Goal: Task Accomplishment & Management: Manage account settings

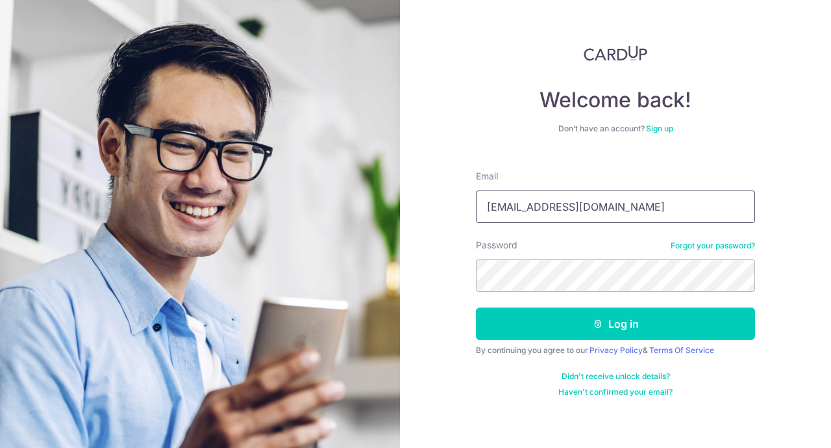
type input "lukekinss@yahoo.com.sg"
click at [616, 323] on button "Log in" at bounding box center [615, 323] width 279 height 32
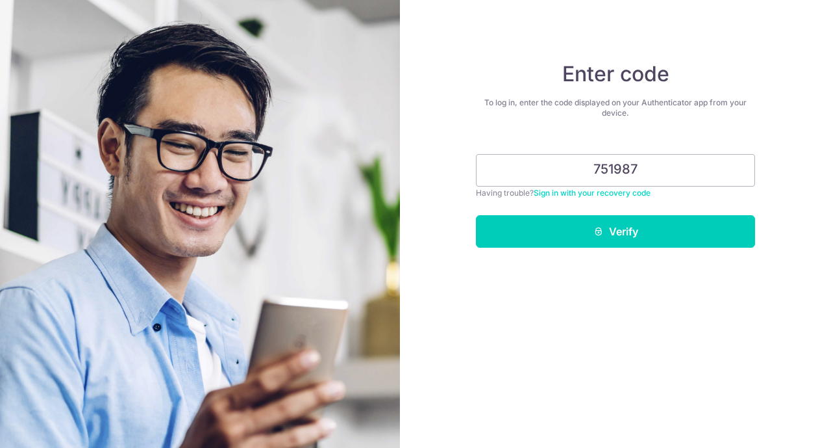
type input "751987"
click at [616, 231] on button "Verify" at bounding box center [615, 231] width 279 height 32
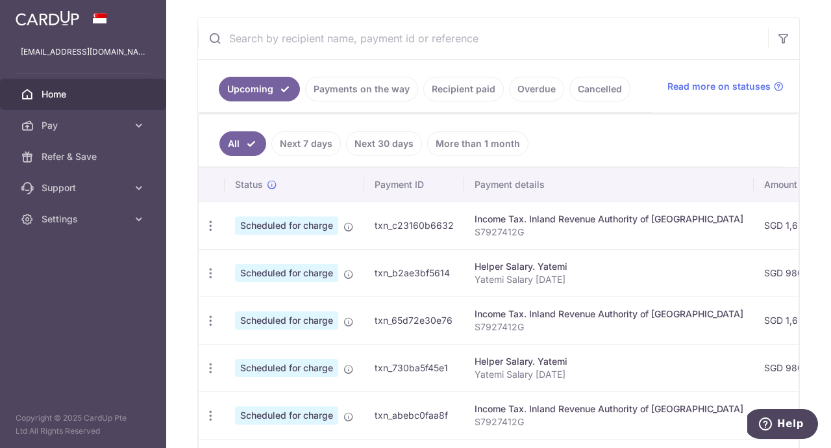
scroll to position [221, 0]
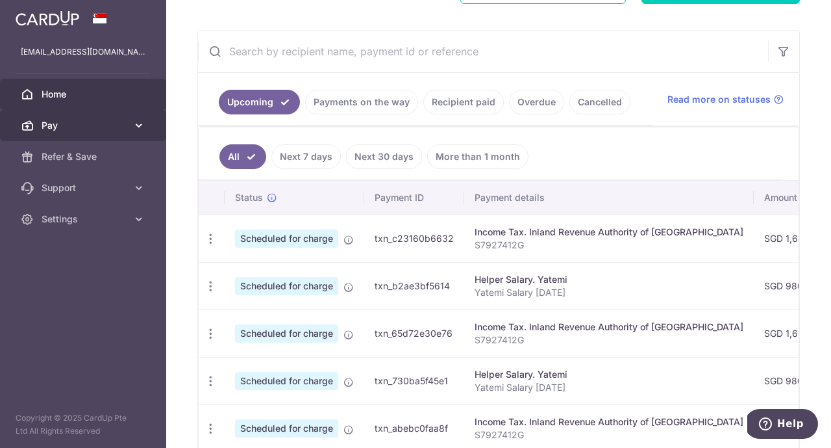
click at [138, 129] on icon at bounding box center [138, 125] width 13 height 13
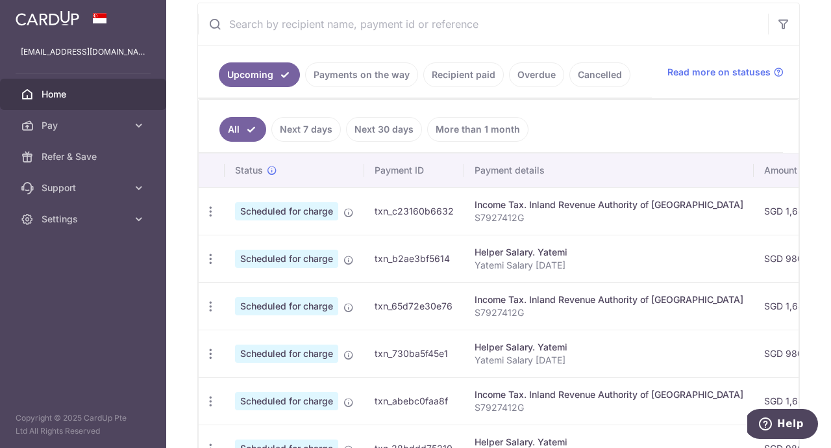
scroll to position [223, 0]
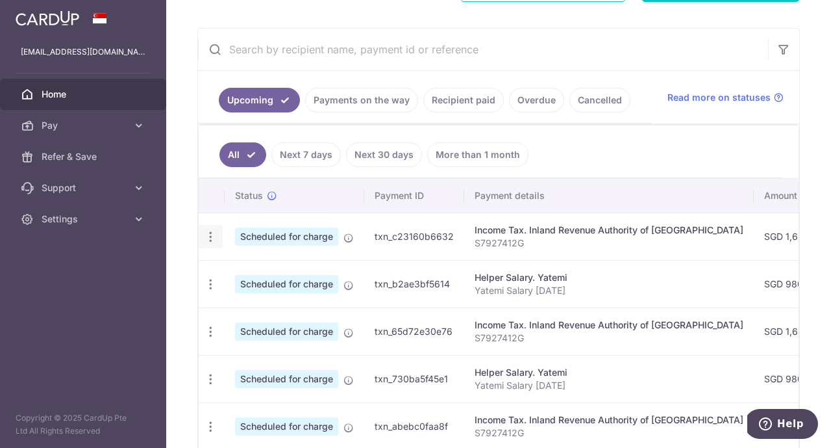
click at [210, 239] on icon "button" at bounding box center [211, 237] width 14 height 14
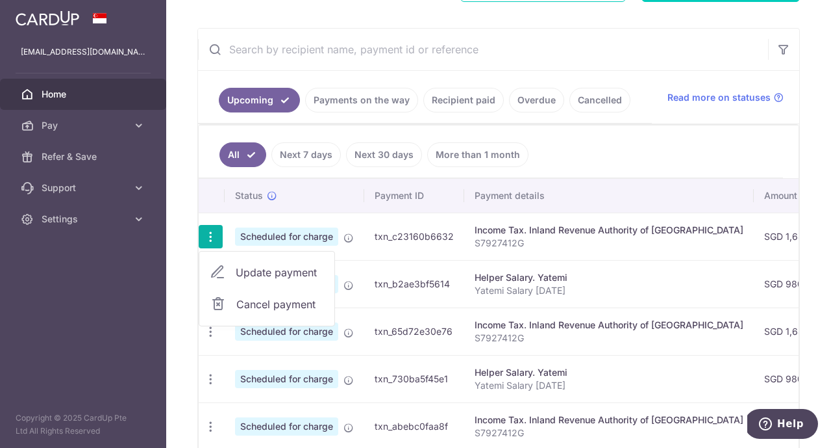
click at [279, 273] on span "Update payment" at bounding box center [280, 272] width 88 height 16
radio input "true"
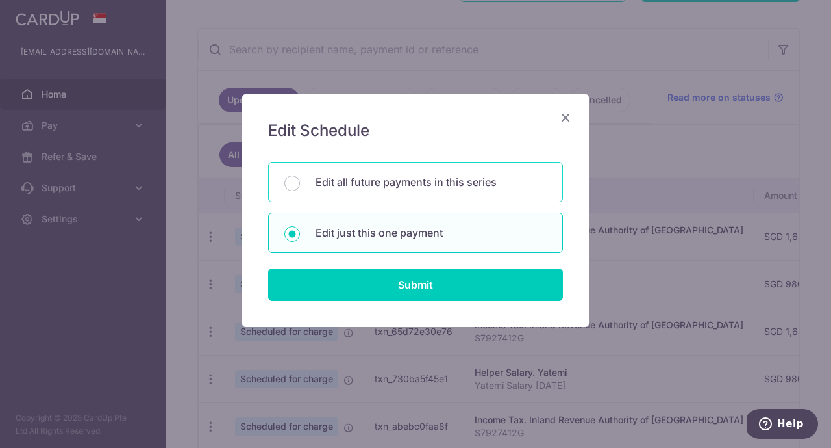
click at [386, 183] on p "Edit all future payments in this series" at bounding box center [431, 182] width 231 height 16
click at [300, 183] on input "Edit all future payments in this series" at bounding box center [292, 183] width 16 height 16
radio input "true"
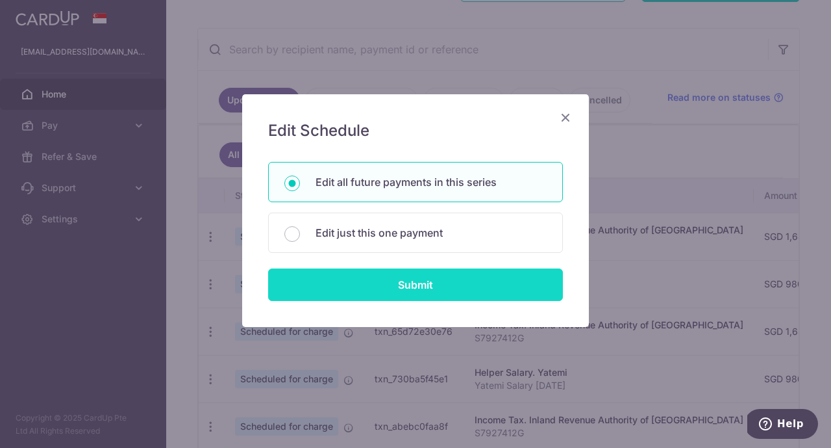
click at [409, 285] on input "Submit" at bounding box center [415, 284] width 295 height 32
radio input "true"
type input "1,681.00"
type input "S7927412G"
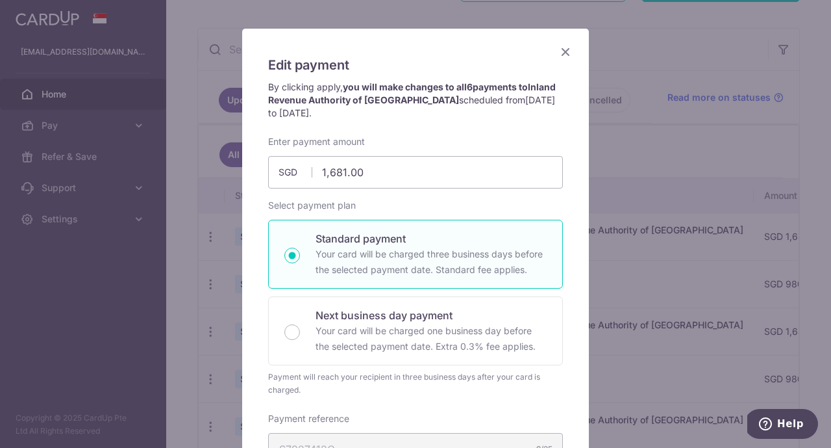
scroll to position [73, 0]
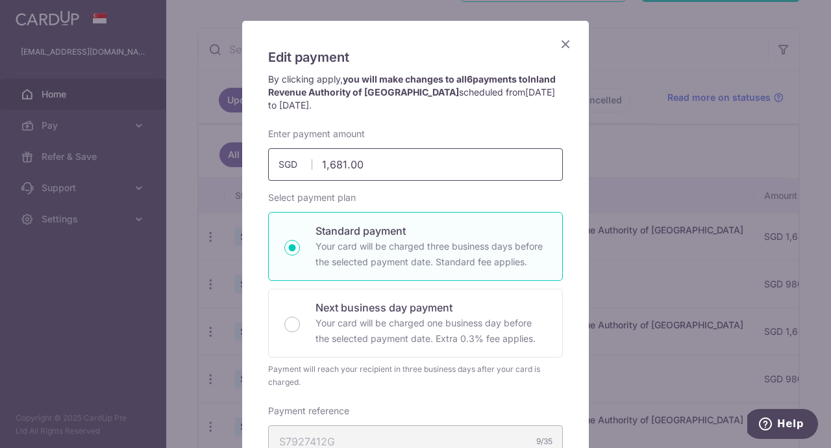
click at [334, 164] on input "1,681.00" at bounding box center [415, 164] width 295 height 32
type input "181.00"
click at [571, 221] on div "Edit payment By clicking apply, you will make changes to all 6 payments to Inla…" at bounding box center [415, 421] width 347 height 800
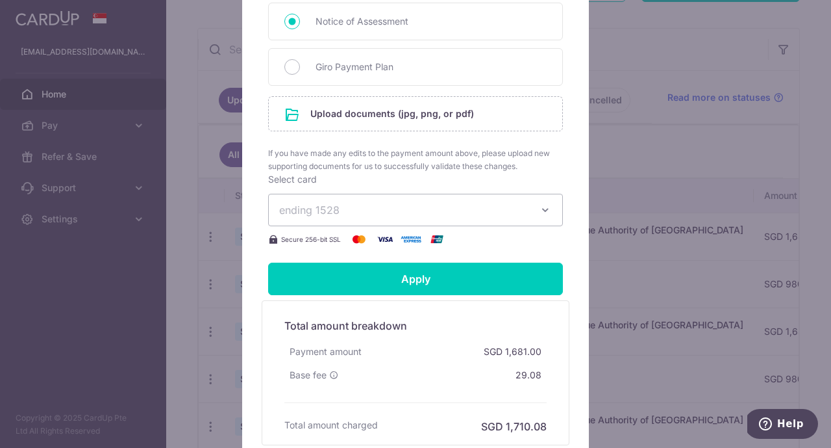
scroll to position [612, 0]
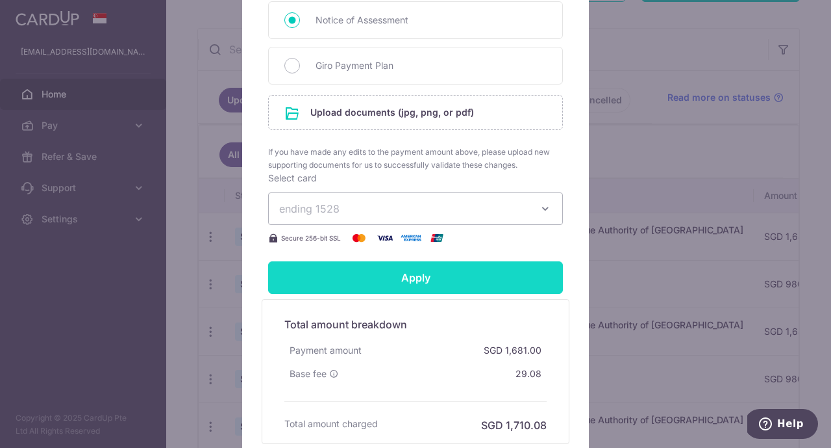
click at [475, 281] on input "Apply" at bounding box center [415, 277] width 295 height 32
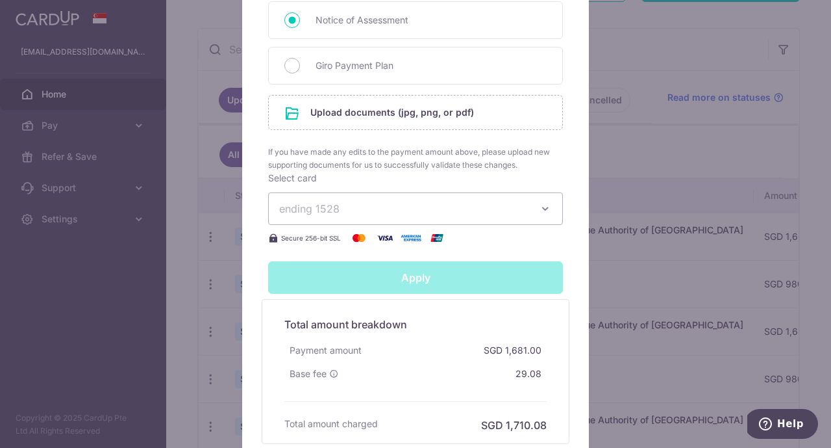
type input "Successfully Applied"
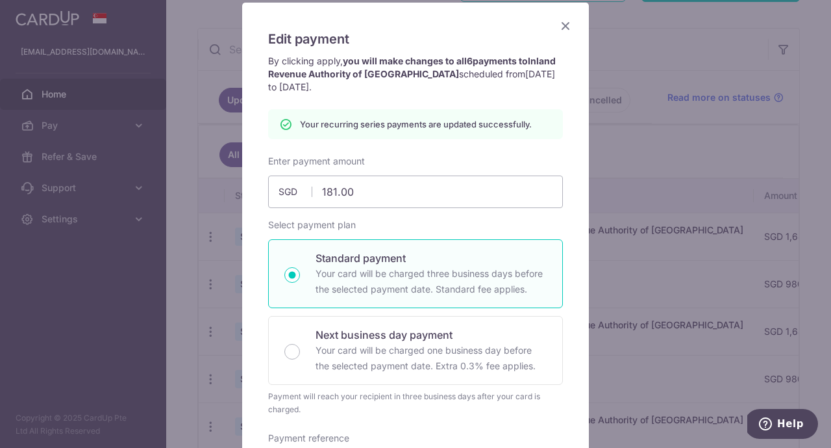
scroll to position [0, 0]
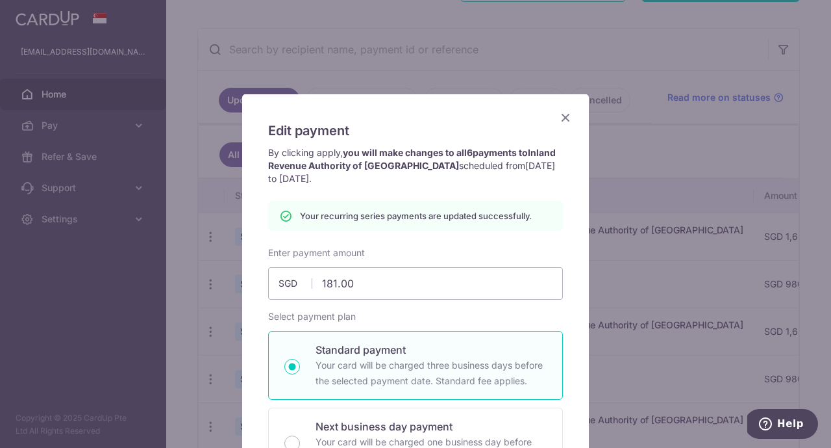
click at [568, 114] on icon "Close" at bounding box center [566, 117] width 16 height 16
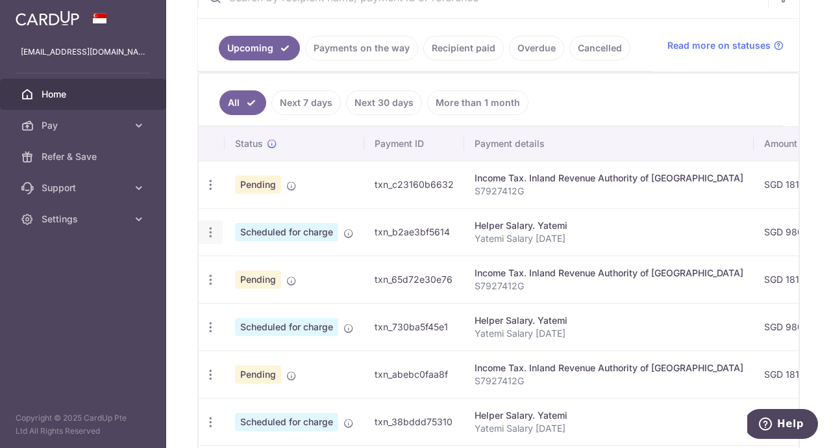
click at [209, 233] on icon "button" at bounding box center [211, 232] width 14 height 14
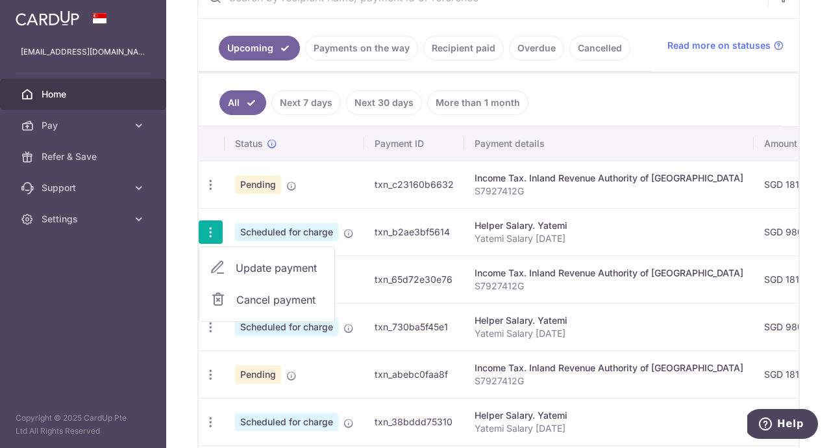
click at [271, 261] on span "Update payment" at bounding box center [280, 268] width 88 height 16
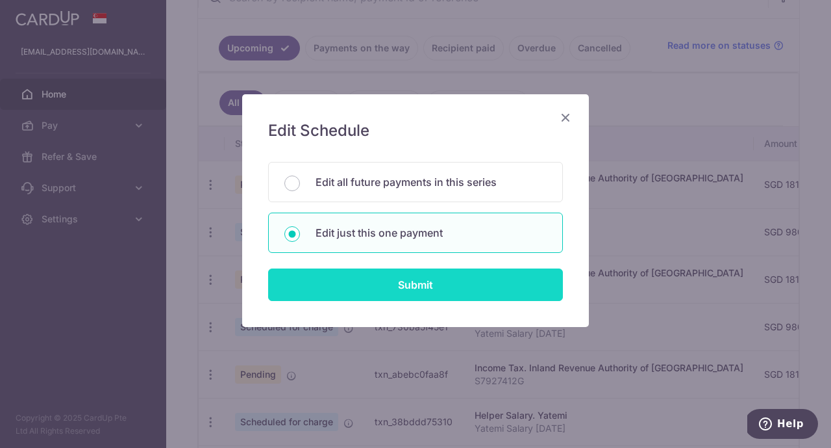
click at [423, 284] on input "Submit" at bounding box center [415, 284] width 295 height 32
radio input "true"
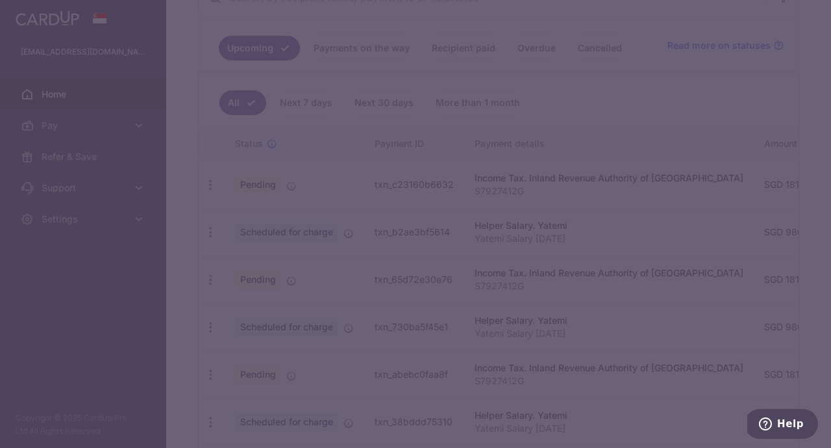
type input "980.76"
type input "[DATE]"
type input "Yatemi Salary [DATE]"
type input "OCBC18"
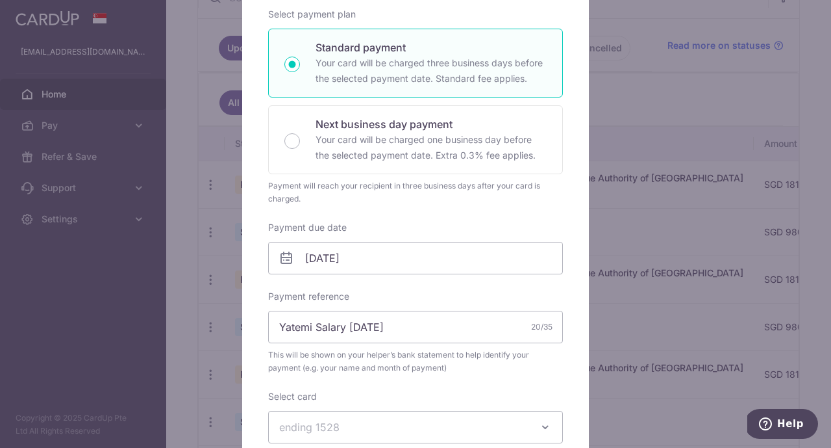
scroll to position [219, 0]
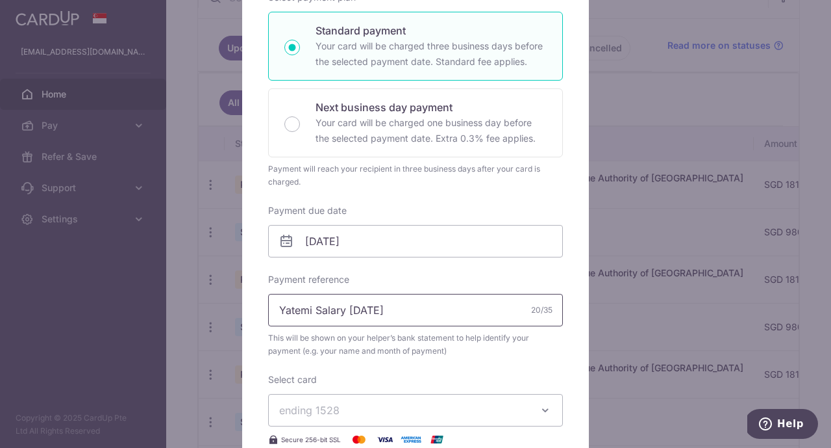
click at [353, 307] on input "Yatemi Salary Apr 25" at bounding box center [415, 310] width 295 height 32
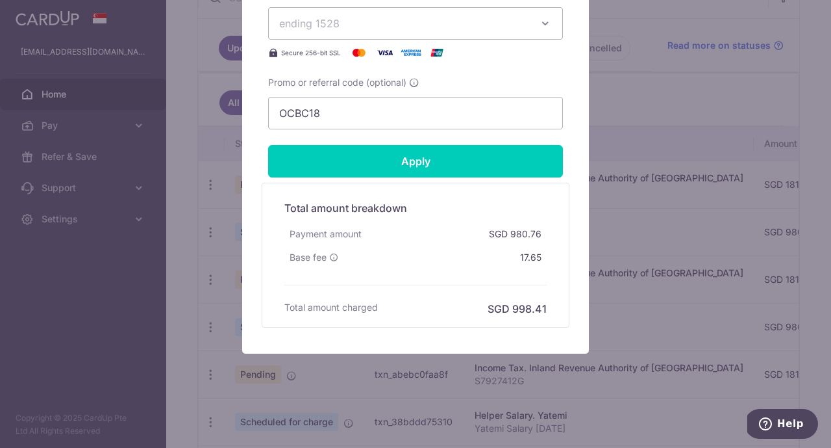
scroll to position [605, 0]
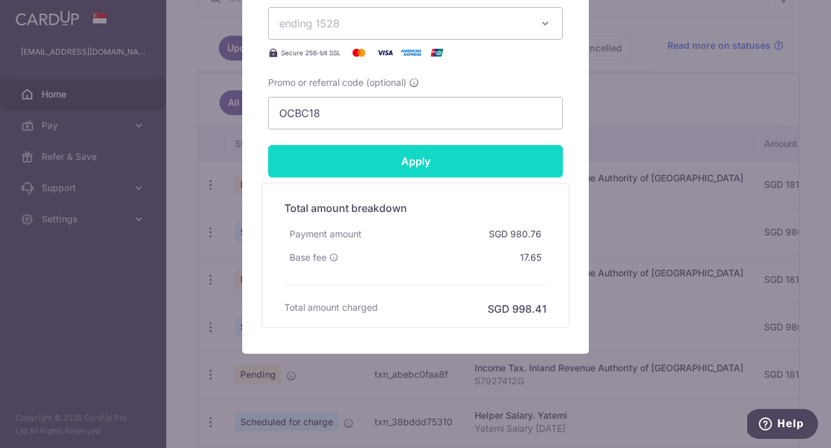
type input "Yatemi Salary [DATE]"
click at [466, 168] on input "Apply" at bounding box center [415, 161] width 295 height 32
type input "Successfully Applied"
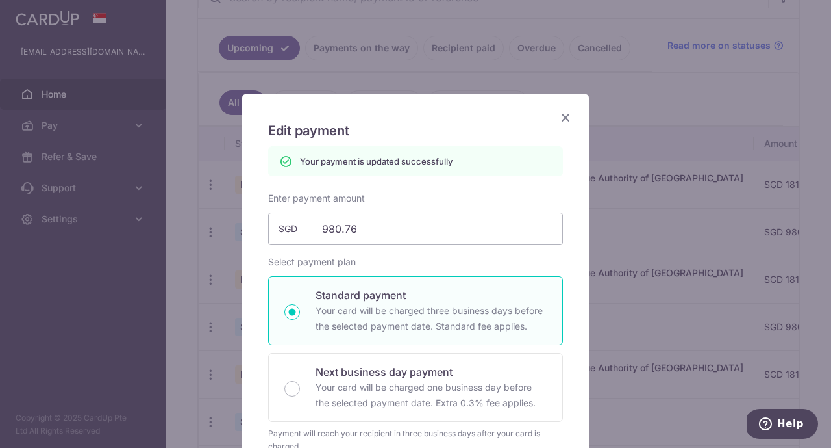
scroll to position [0, 0]
click at [563, 115] on icon "Close" at bounding box center [566, 117] width 16 height 16
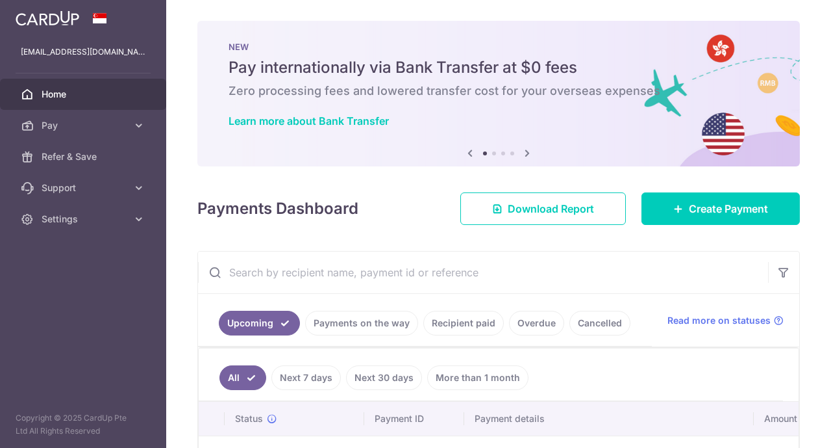
scroll to position [396, 0]
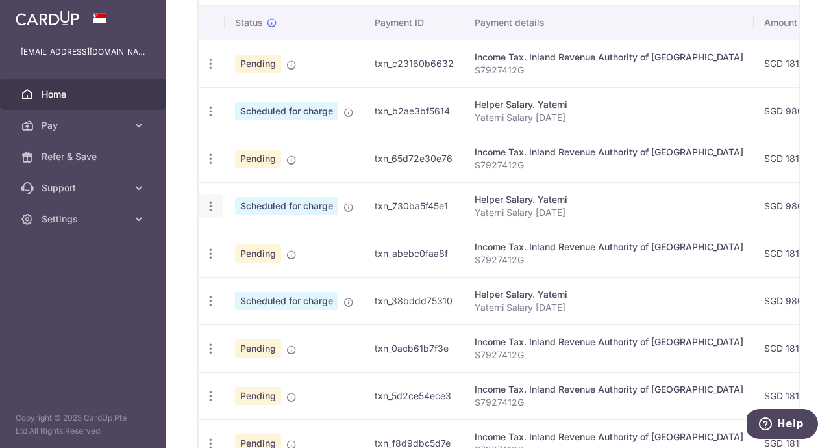
click at [214, 210] on icon "button" at bounding box center [211, 206] width 14 height 14
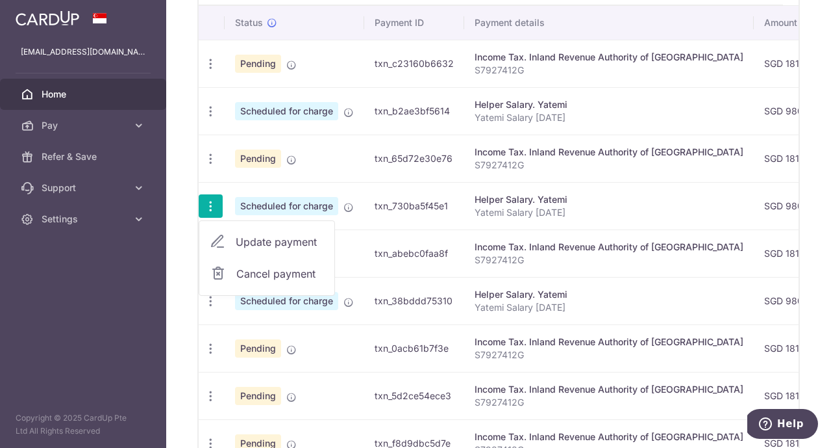
click at [292, 242] on span "Update payment" at bounding box center [280, 242] width 88 height 16
radio input "true"
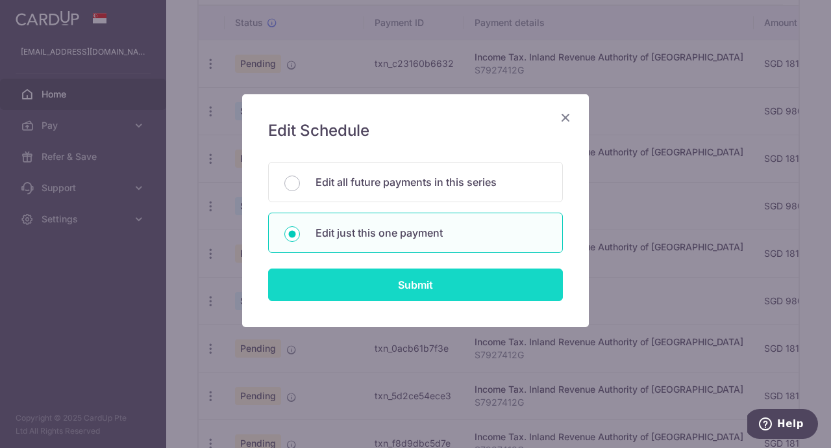
click at [403, 294] on input "Submit" at bounding box center [415, 284] width 295 height 32
radio input "true"
type input "980.76"
type input "[DATE]"
type input "Yatemi Salary [DATE]"
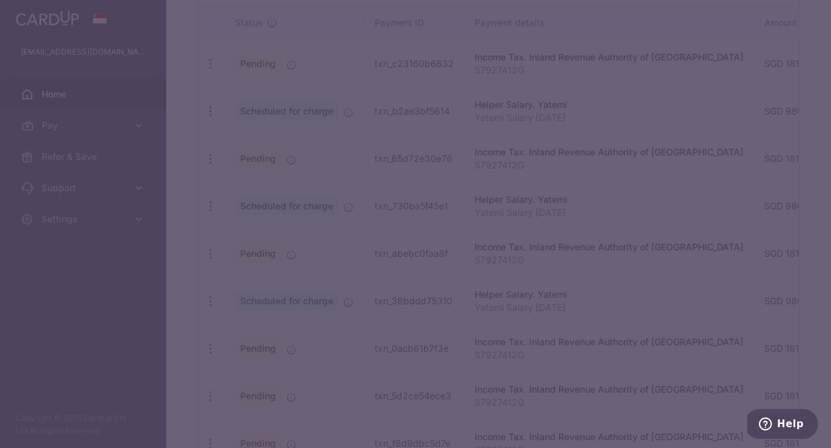
type input "OCBC18"
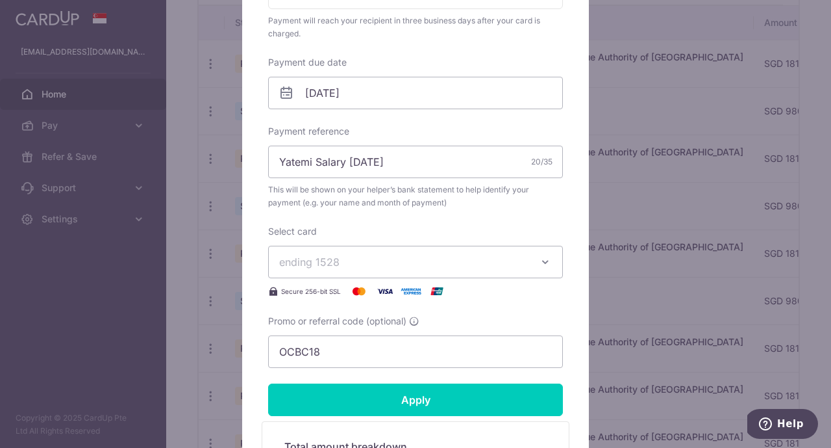
scroll to position [346, 0]
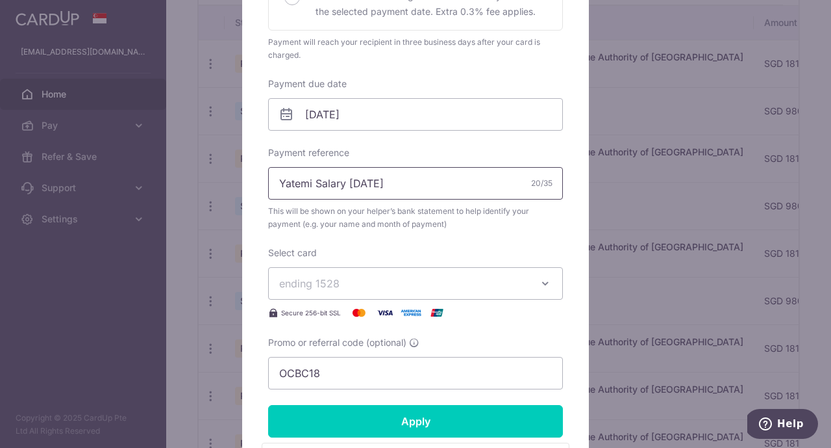
click at [357, 190] on input "Yatemi Salary [DATE]" at bounding box center [415, 183] width 295 height 32
click at [359, 185] on input "Yatemi Salary [DATE]" at bounding box center [415, 183] width 295 height 32
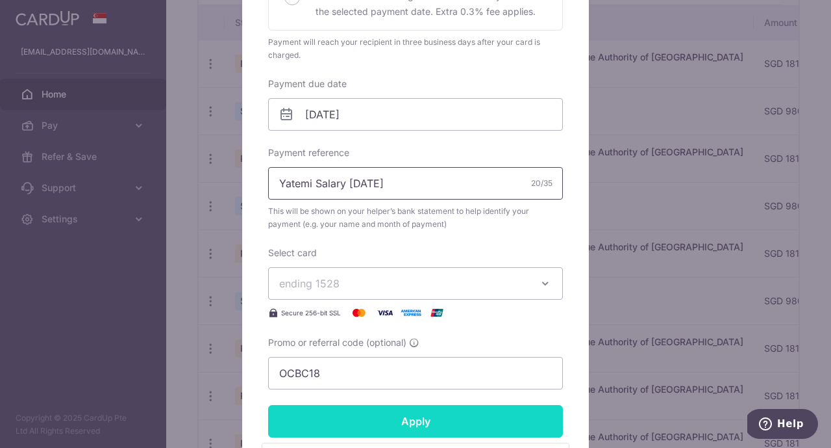
type input "Yatemi Salary Nov 25"
click at [389, 419] on input "Apply" at bounding box center [415, 421] width 295 height 32
type input "Successfully Applied"
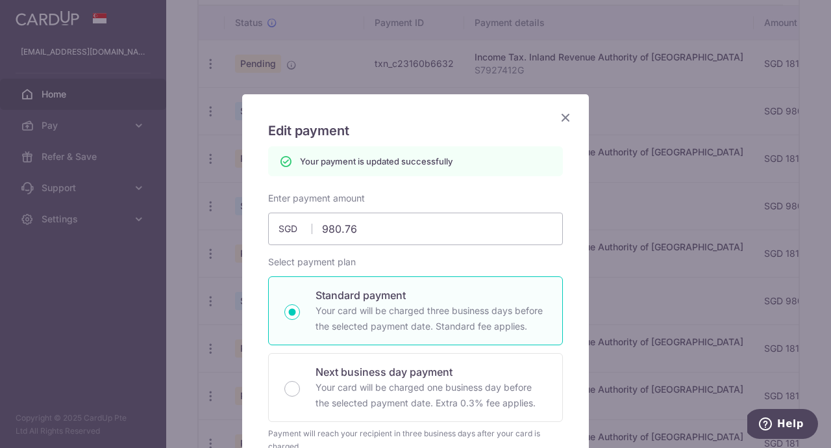
scroll to position [0, 0]
click at [568, 111] on icon "Close" at bounding box center [566, 117] width 16 height 16
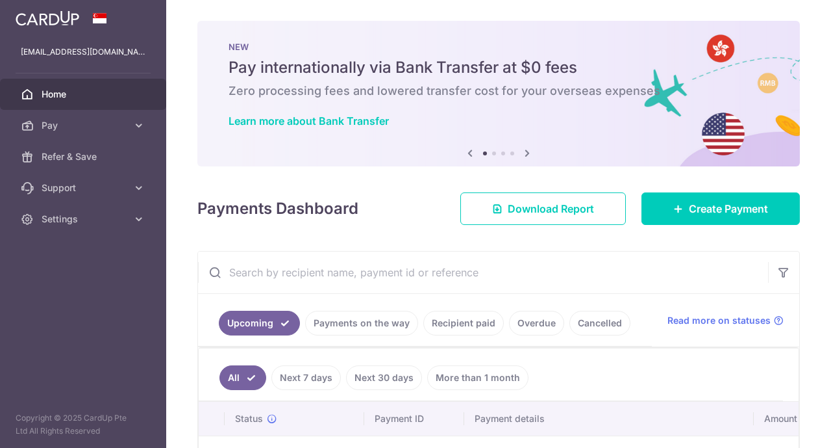
scroll to position [460, 0]
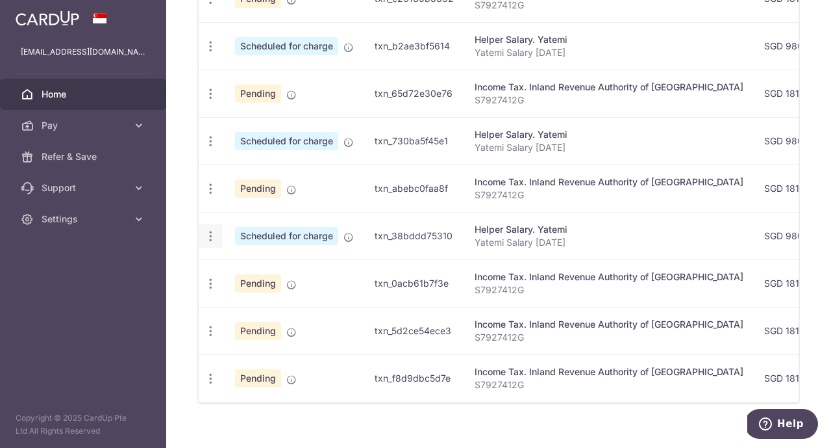
click at [210, 233] on icon "button" at bounding box center [211, 236] width 14 height 14
click at [264, 269] on span "Update payment" at bounding box center [280, 272] width 88 height 16
radio input "true"
type input "980.76"
type input "[DATE]"
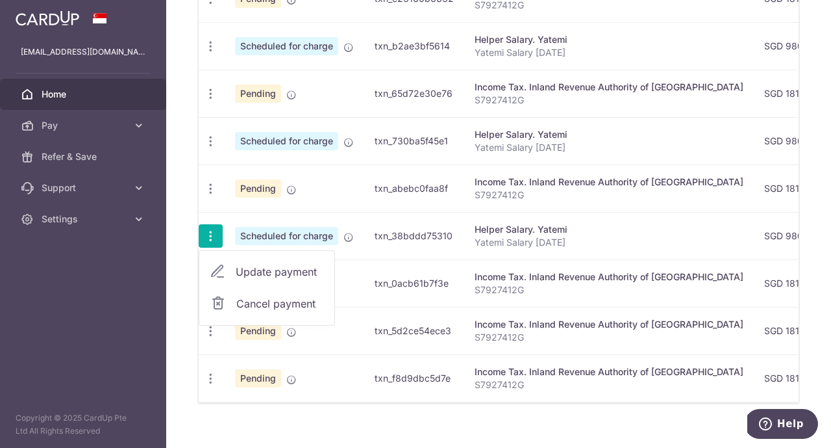
type input "Yatemi Salary [DATE]"
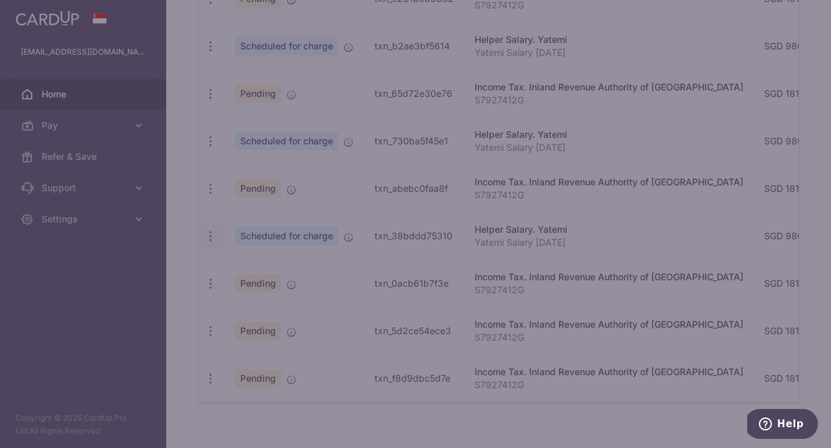
type input "OCBC18"
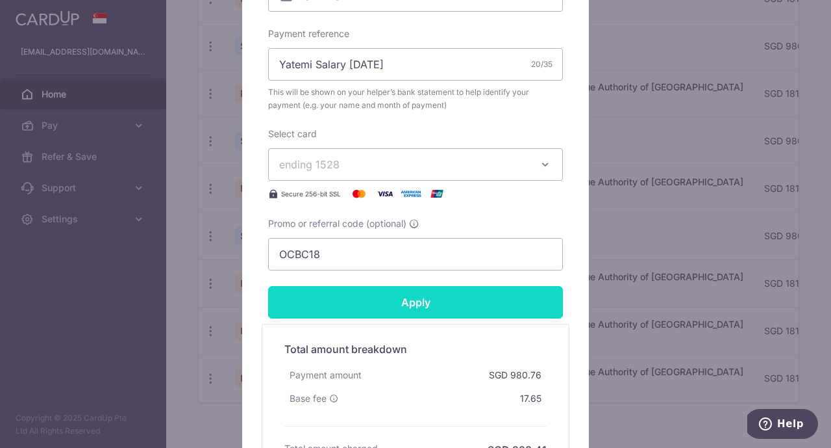
scroll to position [466, 0]
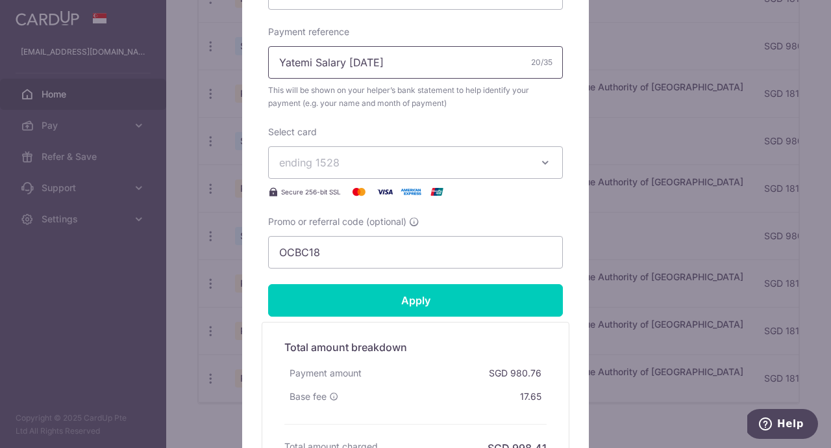
click at [355, 65] on input "Yatemi Salary Apr 25" at bounding box center [415, 62] width 295 height 32
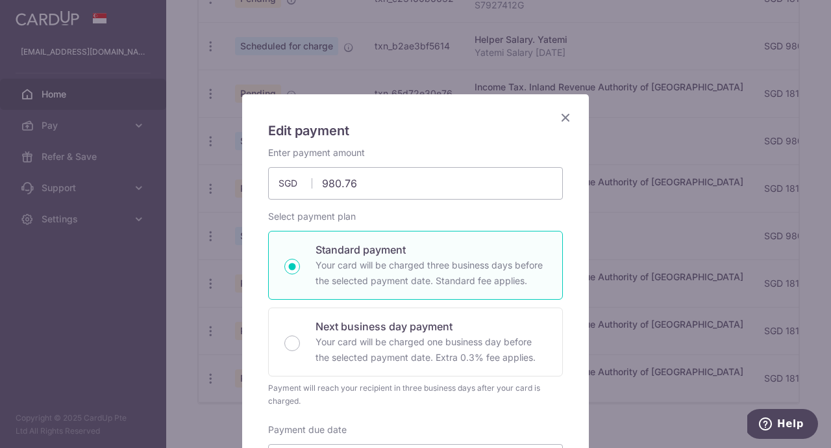
scroll to position [0, 0]
type input "Yatemi Salary [DATE]"
click at [563, 118] on icon "Close" at bounding box center [566, 117] width 16 height 16
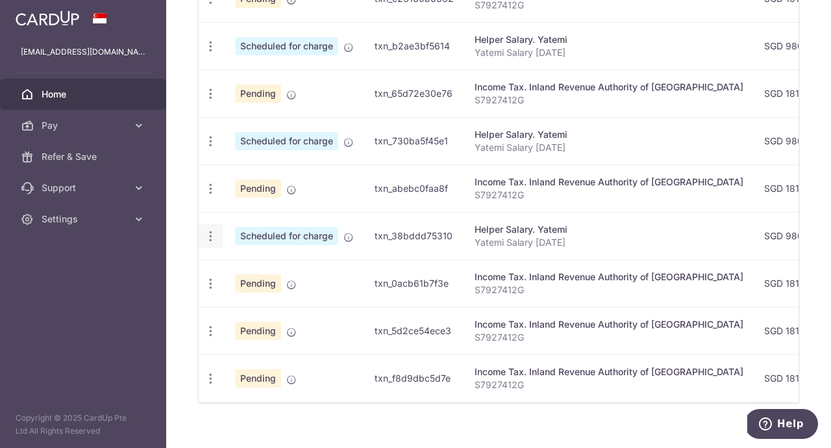
click at [214, 231] on icon "button" at bounding box center [211, 236] width 14 height 14
click at [299, 275] on span "Update payment" at bounding box center [280, 272] width 88 height 16
radio input "true"
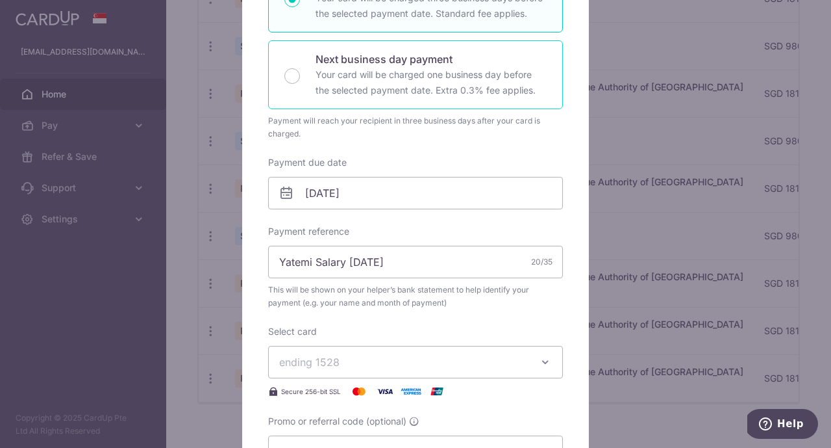
scroll to position [367, 0]
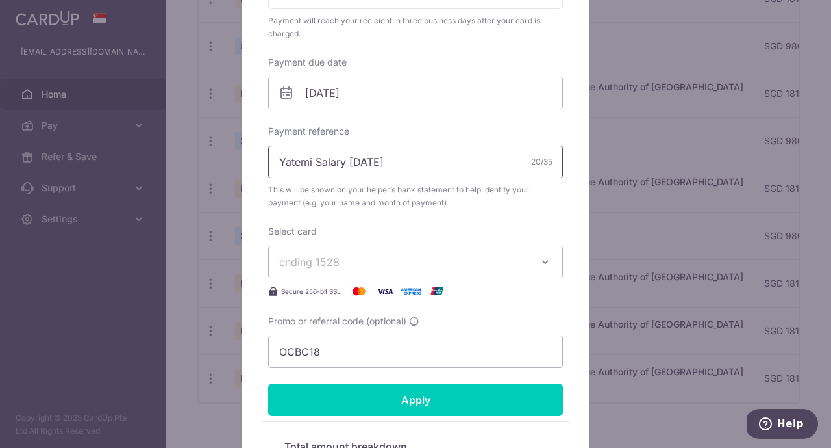
click at [355, 165] on input "Yatemi Salary Apr 25" at bounding box center [415, 161] width 295 height 32
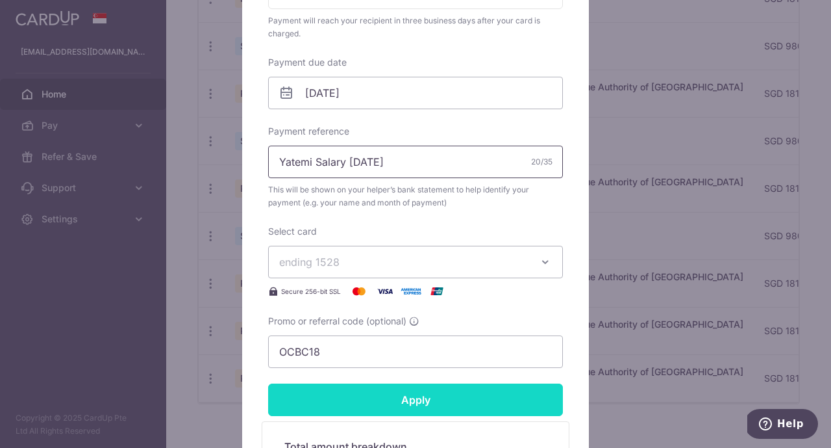
type input "Yatemi Salary [DATE]"
click at [402, 412] on input "Apply" at bounding box center [415, 399] width 295 height 32
type input "Successfully Applied"
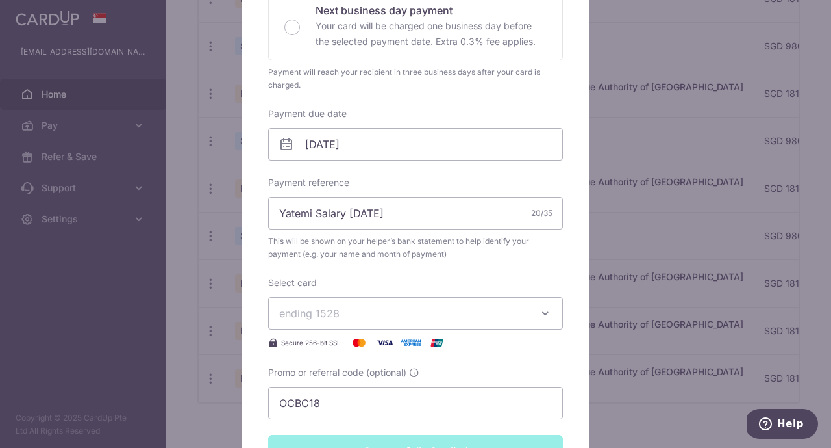
scroll to position [198, 0]
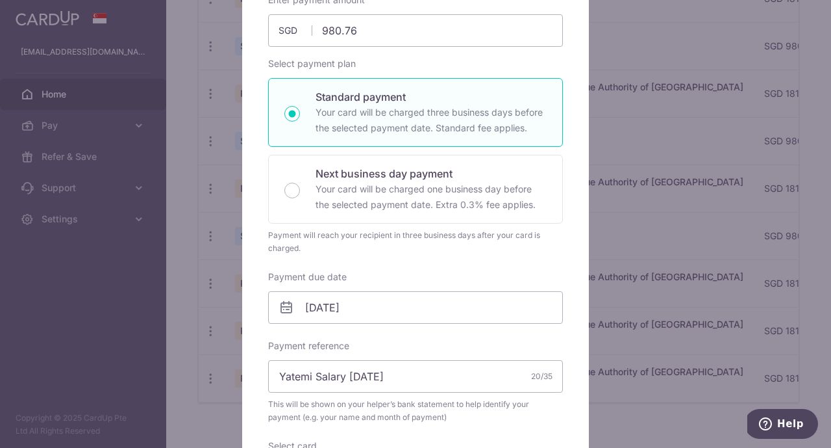
click at [175, 190] on div "Edit payment By clicking apply, you will make changes to all payments to Yatemi…" at bounding box center [415, 224] width 831 height 448
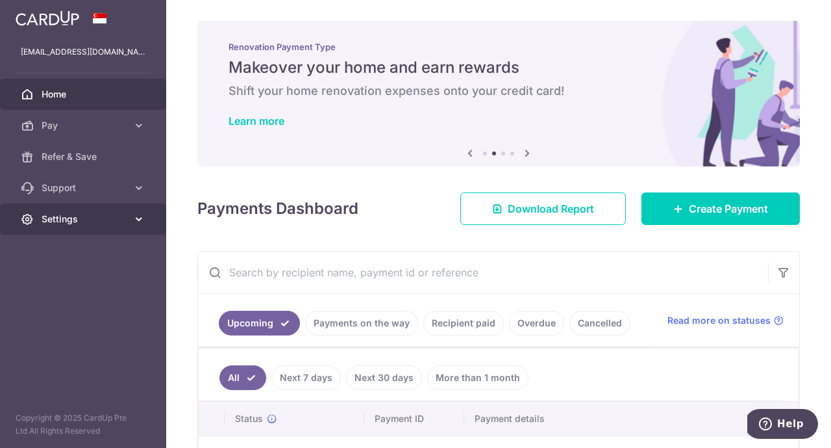
click at [104, 220] on span "Settings" at bounding box center [85, 218] width 86 height 13
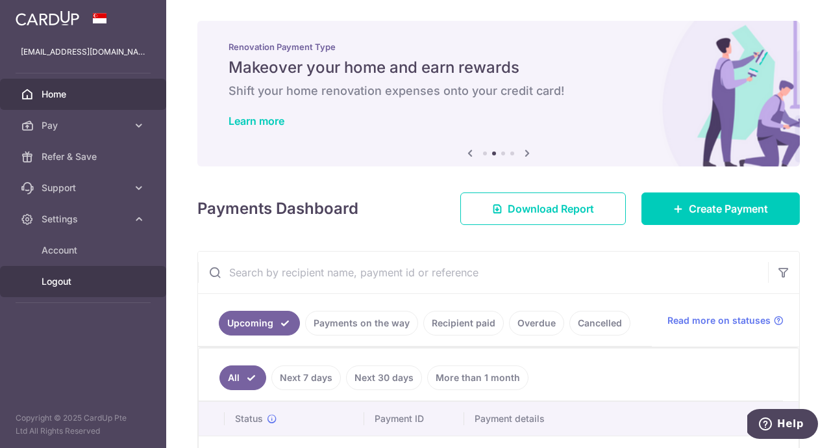
click at [70, 281] on span "Logout" at bounding box center [85, 281] width 86 height 13
